Goal: Task Accomplishment & Management: Manage account settings

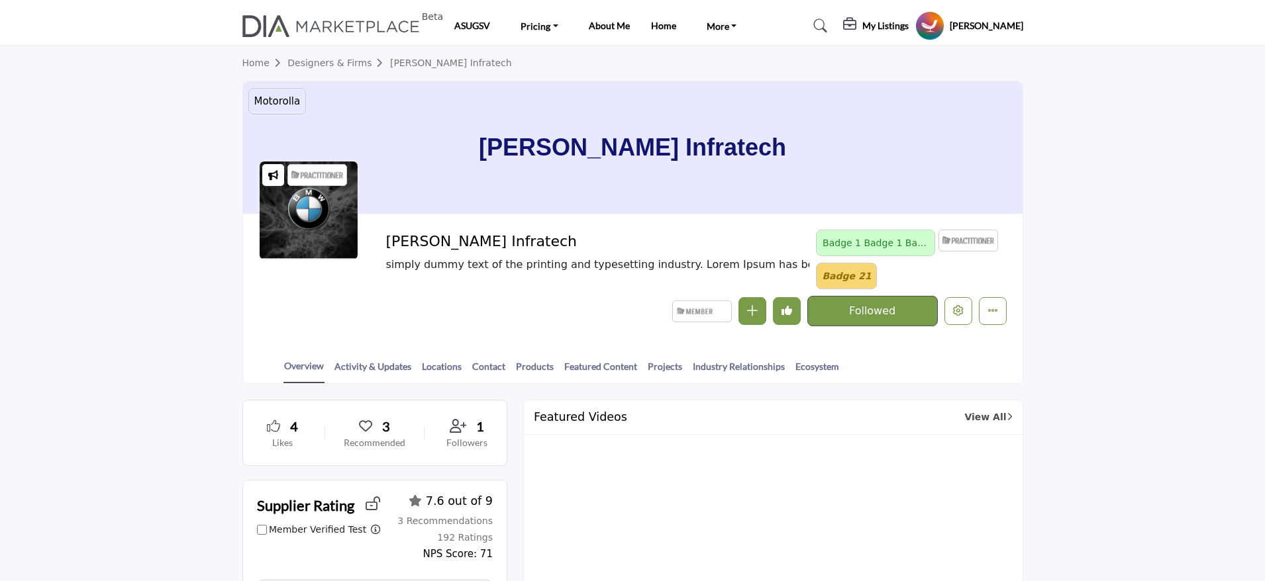
click at [1173, 202] on section "Home Designers & Firms [PERSON_NAME] Infratech [GEOGRAPHIC_DATA] testing badge …" at bounding box center [632, 215] width 1265 height 338
click at [955, 311] on icon "Edit company" at bounding box center [958, 310] width 11 height 11
click at [953, 313] on icon "Edit company" at bounding box center [958, 310] width 11 height 11
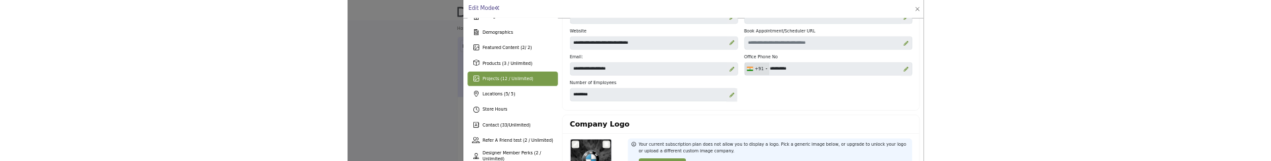
scroll to position [99, 0]
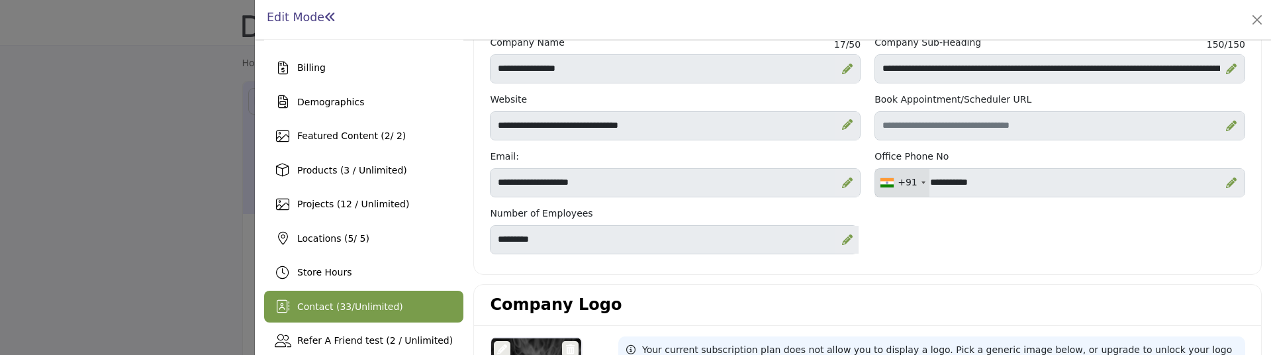
click at [375, 302] on span "Unlimited" at bounding box center [377, 306] width 44 height 11
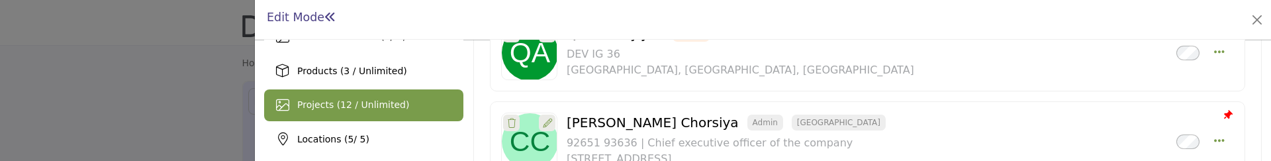
scroll to position [298, 0]
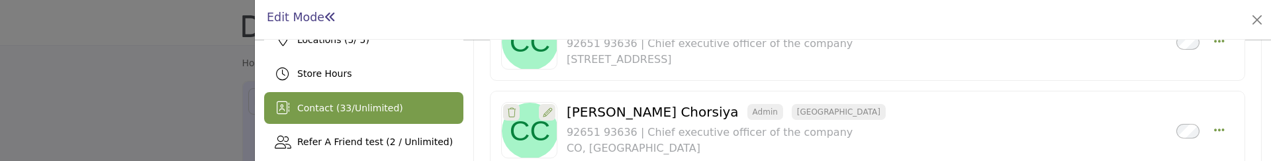
click at [391, 105] on span "Unlimited" at bounding box center [377, 108] width 44 height 11
